Goal: Information Seeking & Learning: Compare options

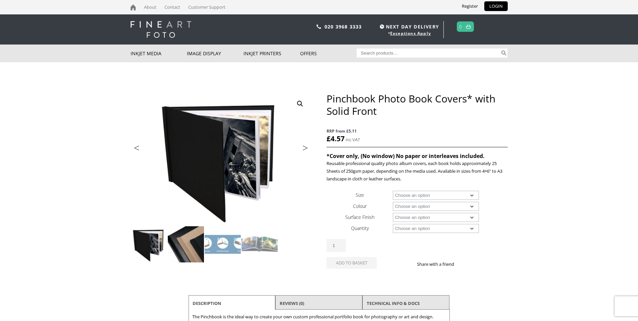
click at [183, 241] on img at bounding box center [186, 245] width 36 height 36
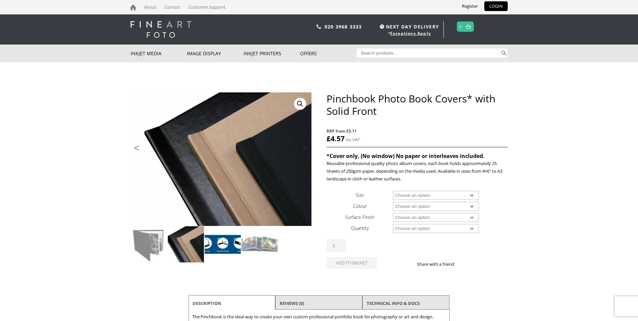
click at [227, 247] on img at bounding box center [223, 245] width 36 height 36
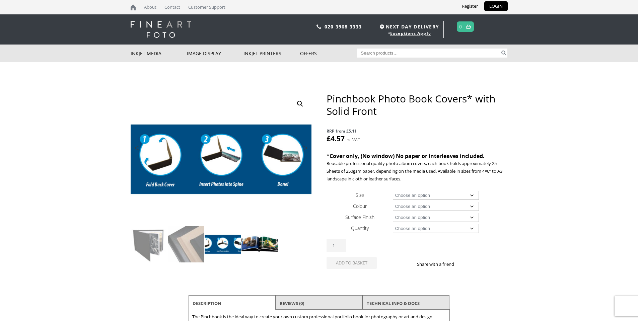
click at [249, 245] on img at bounding box center [260, 245] width 36 height 36
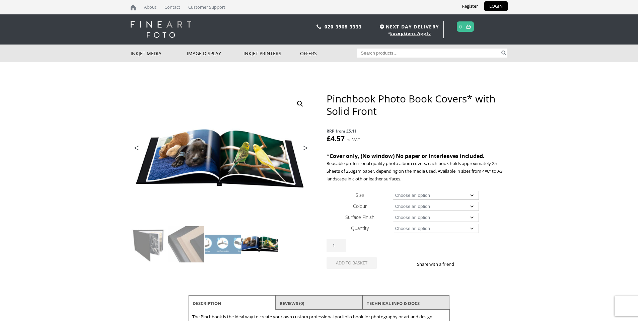
click at [307, 147] on link "Next" at bounding box center [302, 150] width 19 height 6
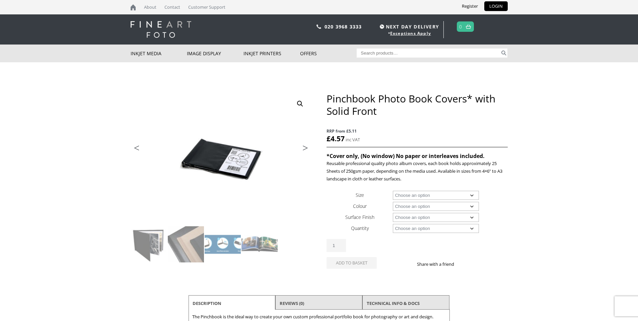
click at [307, 147] on link "Next" at bounding box center [302, 150] width 19 height 6
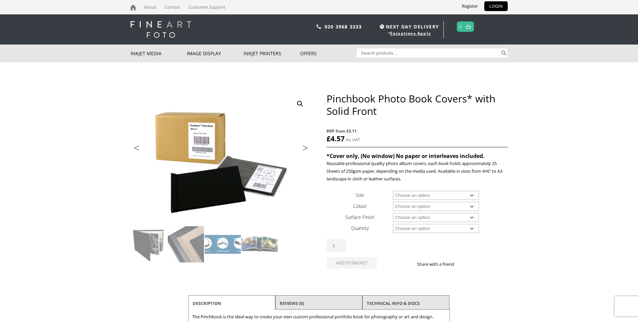
click at [307, 147] on link "Next" at bounding box center [302, 150] width 19 height 6
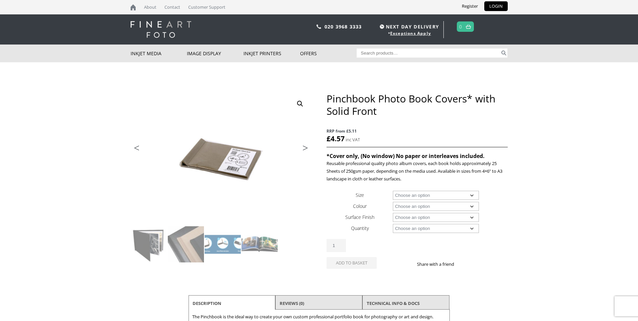
click at [307, 147] on link "Next" at bounding box center [302, 150] width 19 height 6
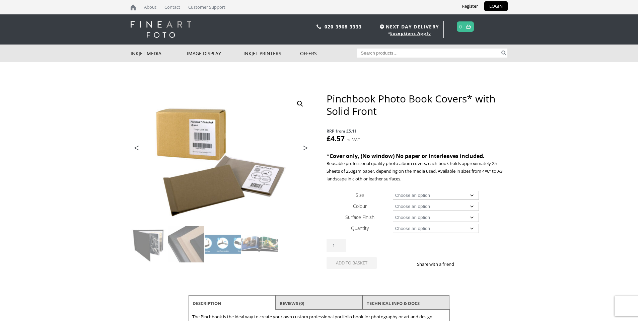
click at [307, 147] on link "Next" at bounding box center [302, 150] width 19 height 6
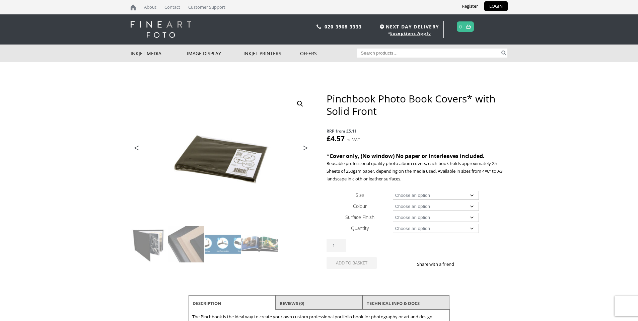
click at [307, 147] on link "Next" at bounding box center [302, 150] width 19 height 6
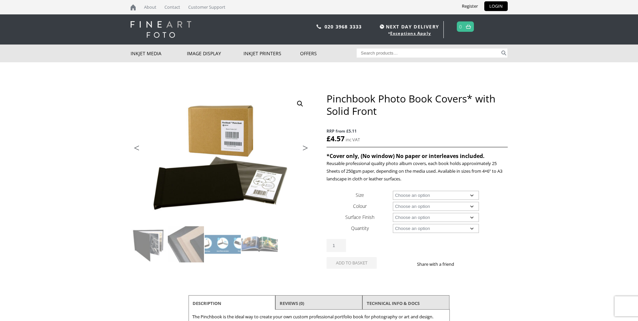
click at [307, 147] on link "Next" at bounding box center [302, 150] width 19 height 6
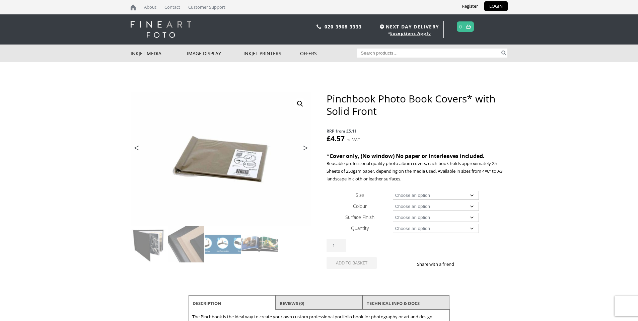
click at [307, 147] on link "Next" at bounding box center [302, 150] width 19 height 6
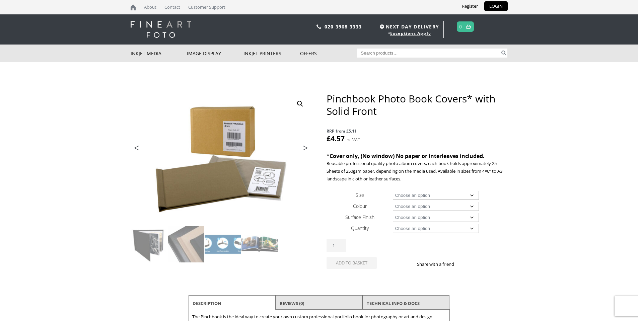
click at [307, 147] on link "Next" at bounding box center [302, 150] width 19 height 6
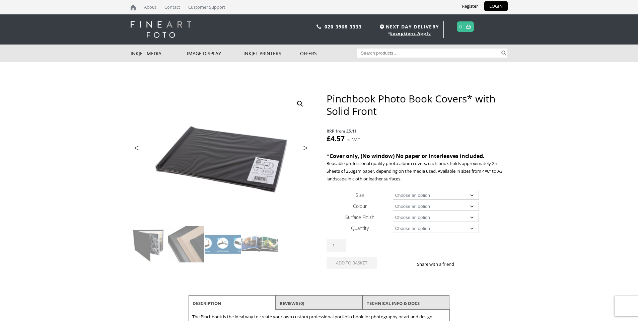
click at [307, 147] on link "Next" at bounding box center [302, 150] width 19 height 6
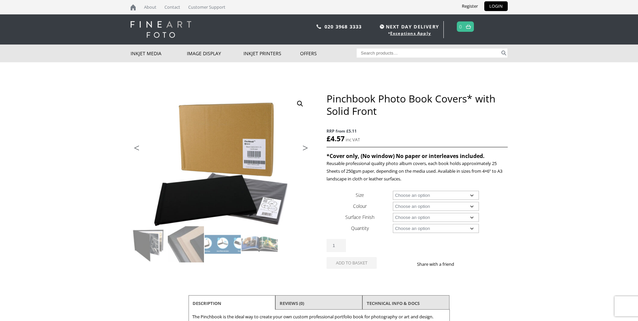
click at [307, 147] on link "Next" at bounding box center [302, 150] width 19 height 6
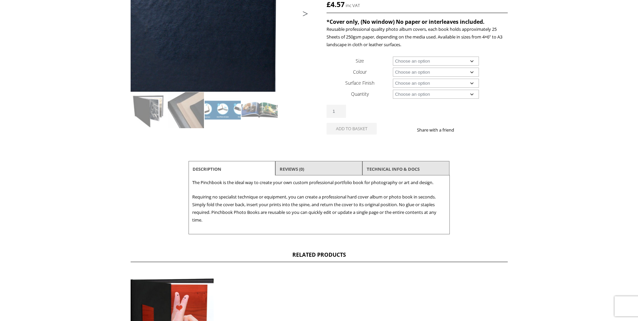
scroll to position [362, 0]
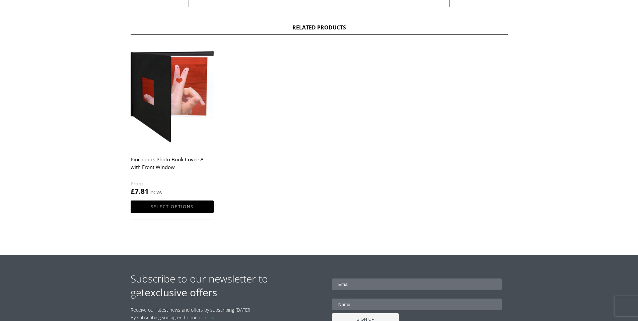
click at [198, 104] on img at bounding box center [172, 97] width 83 height 104
